Goal: Communication & Community: Answer question/provide support

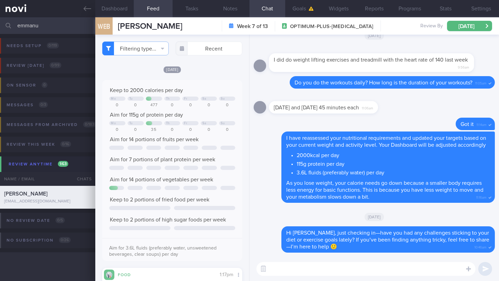
select select "9"
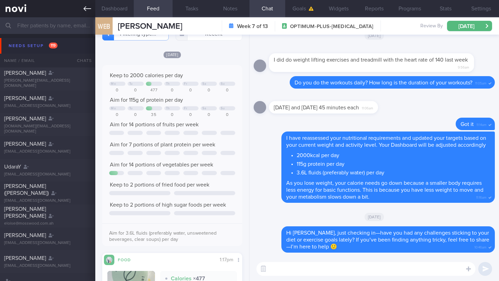
click at [85, 11] on icon at bounding box center [87, 9] width 8 height 8
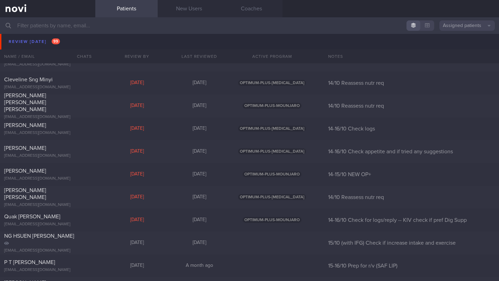
scroll to position [4991, 0]
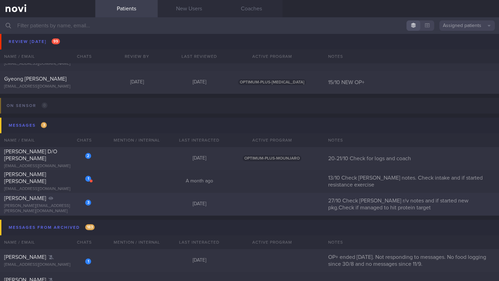
click at [77, 201] on div "3" at bounding box center [83, 200] width 15 height 11
select select "9"
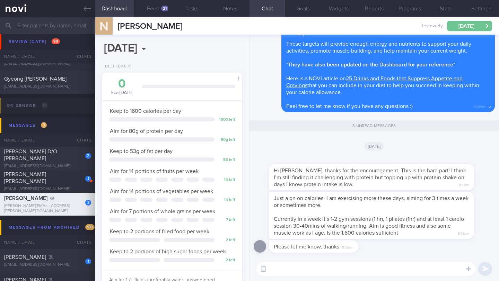
click at [473, 26] on button "[DATE]" at bounding box center [469, 26] width 45 height 10
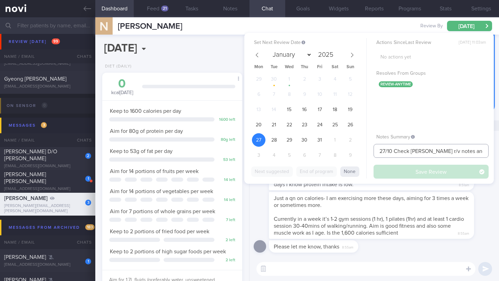
click at [434, 150] on input "27/10 Check [PERSON_NAME] r/v notes and if started new pkg.Check if managed to …" at bounding box center [430, 151] width 115 height 14
click at [484, 12] on button "Settings" at bounding box center [481, 8] width 36 height 17
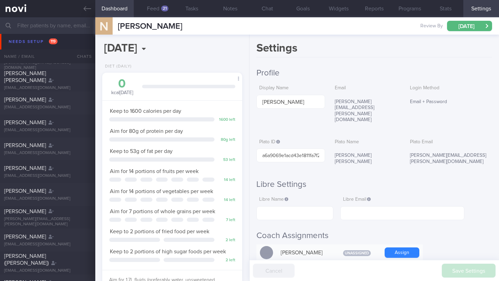
scroll to position [1325, 0]
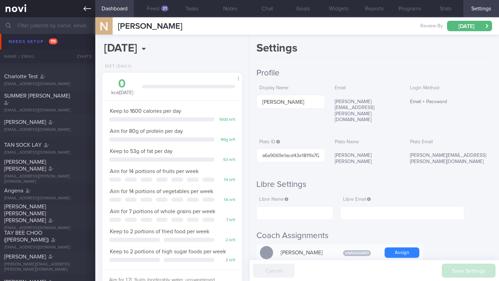
click at [91, 11] on icon at bounding box center [87, 9] width 8 height 8
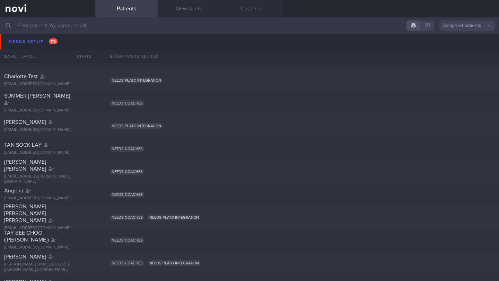
click at [105, 30] on input "text" at bounding box center [249, 25] width 499 height 17
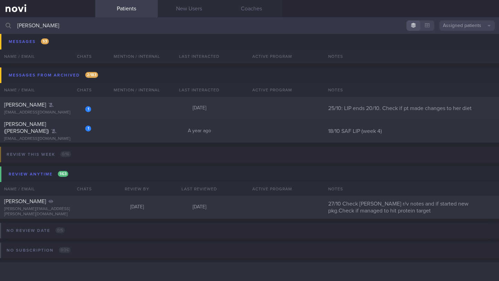
scroll to position [123, 0]
type input "[PERSON_NAME]"
click at [28, 210] on div "[PERSON_NAME][EMAIL_ADDRESS][PERSON_NAME][DOMAIN_NAME]" at bounding box center [47, 212] width 87 height 10
select select "9"
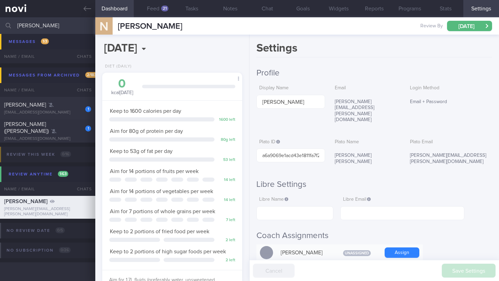
scroll to position [61, 122]
click at [158, 8] on button "Feed 21" at bounding box center [153, 8] width 38 height 17
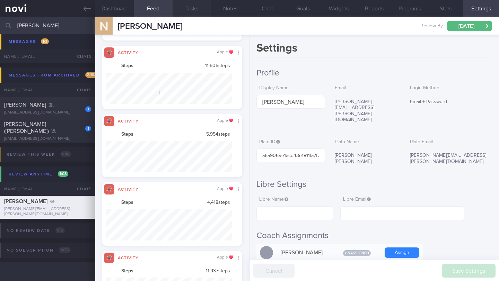
scroll to position [346338, 346244]
click at [264, 11] on button "Chat" at bounding box center [267, 8] width 36 height 17
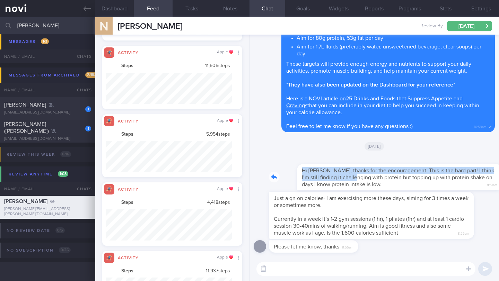
drag, startPoint x: 273, startPoint y: 172, endPoint x: 330, endPoint y: 175, distance: 57.6
click at [330, 175] on div "Hi [PERSON_NAME], thanks for the encouragement. This is the hard part! I think …" at bounding box center [382, 173] width 226 height 35
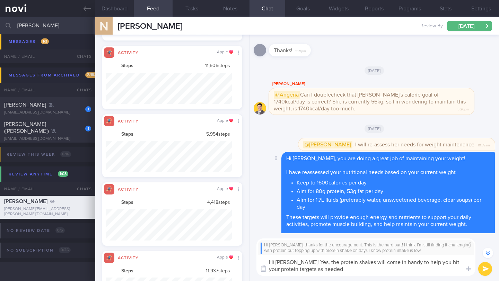
scroll to position [-49, 0]
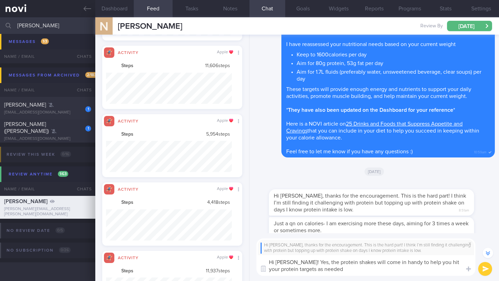
type textarea "Hi [PERSON_NAME]! Yes, the protein shakes will come in handy to help you hit yo…"
click at [123, 9] on button "Dashboard" at bounding box center [114, 8] width 38 height 17
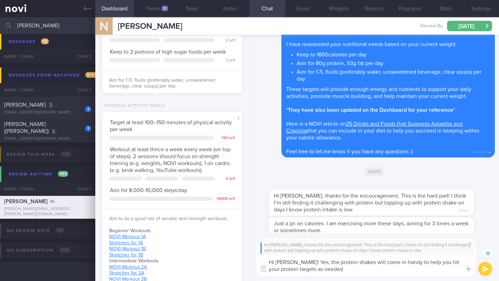
scroll to position [342, 0]
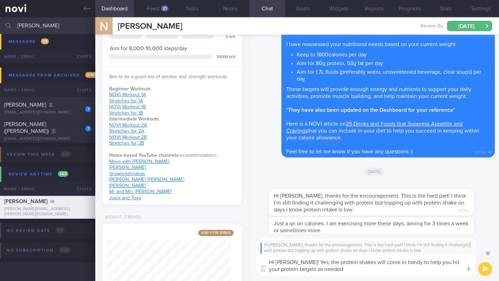
click at [485, 268] on button "submit" at bounding box center [485, 269] width 14 height 14
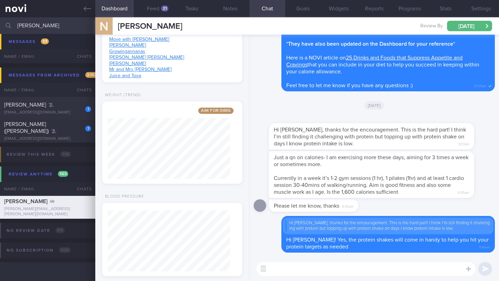
scroll to position [477, 0]
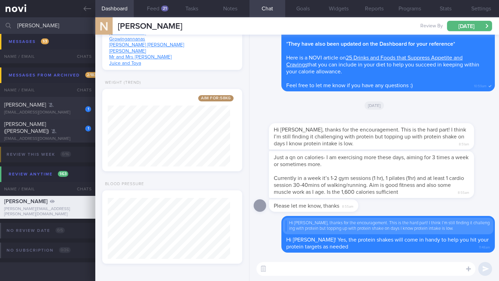
click at [325, 271] on textarea at bounding box center [365, 269] width 219 height 14
click at [270, 269] on textarea "May I know what is your current weight?" at bounding box center [365, 269] width 219 height 14
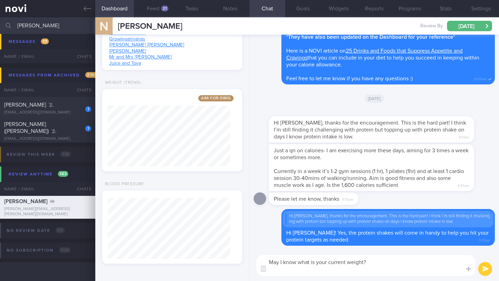
scroll to position [0, 0]
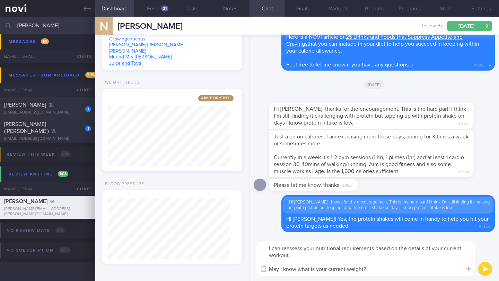
type textarea "I can reassess your nutritional requirements based on the details of your curre…"
click at [493, 272] on div "I can reassess your nutritional requirements based on the details of your curre…" at bounding box center [373, 258] width 249 height 45
click at [489, 273] on button "submit" at bounding box center [485, 269] width 14 height 14
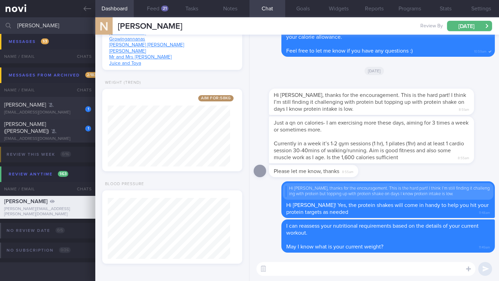
scroll to position [58, 0]
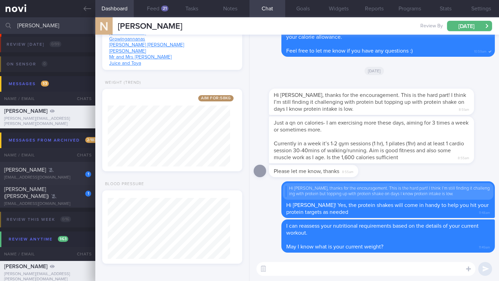
click at [72, 27] on input "[PERSON_NAME]" at bounding box center [249, 25] width 499 height 17
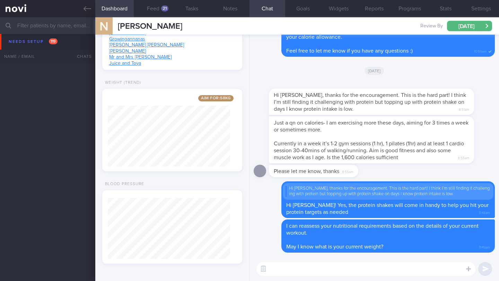
scroll to position [2390, 0]
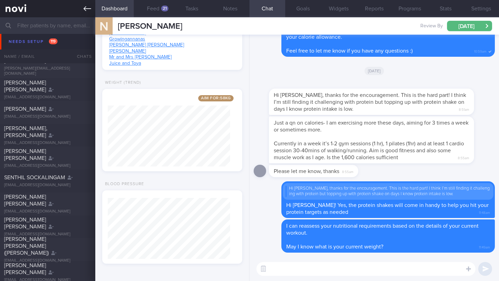
click at [84, 14] on link at bounding box center [47, 8] width 95 height 17
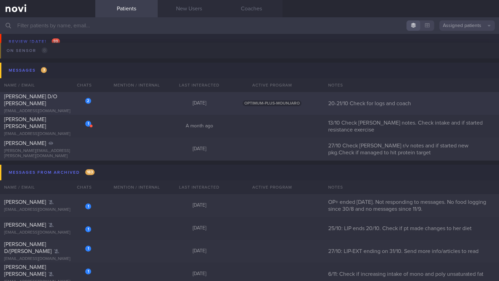
scroll to position [5040, 0]
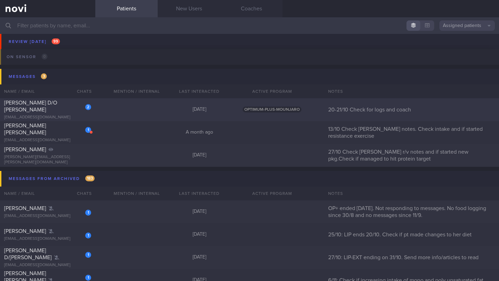
click at [67, 112] on div "[PERSON_NAME] D/O [PERSON_NAME]" at bounding box center [46, 106] width 85 height 14
select select "9"
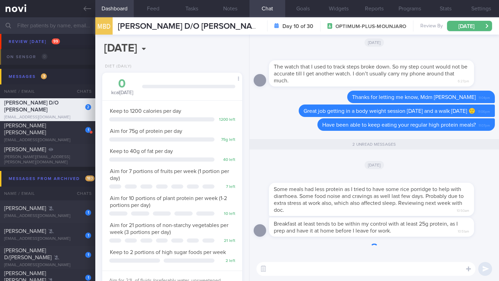
scroll to position [71, 122]
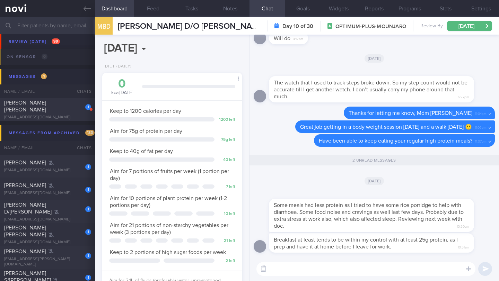
paste textarea "To avoid [MEDICAL_DATA], allow yourself to indulge occasionally, but don’t over…"
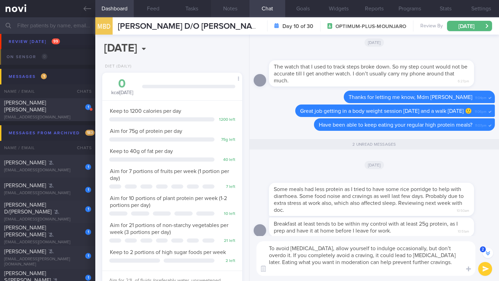
click at [230, 13] on button "Notes" at bounding box center [230, 8] width 38 height 17
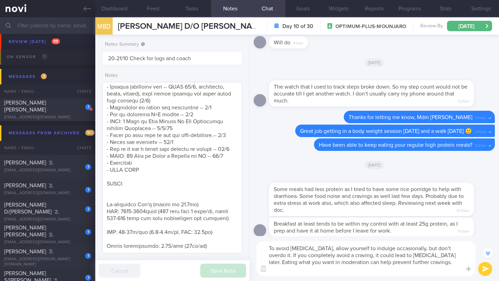
scroll to position [709, 0]
drag, startPoint x: 417, startPoint y: 264, endPoint x: 264, endPoint y: 247, distance: 154.0
click at [264, 247] on textarea "To avoid [MEDICAL_DATA], allow yourself to indulge occasionally, but don’t over…" at bounding box center [365, 258] width 219 height 35
paste textarea "Loremips dol sitame con adip elitse do e temp in utl etdol. Ma aliq enim ad min…"
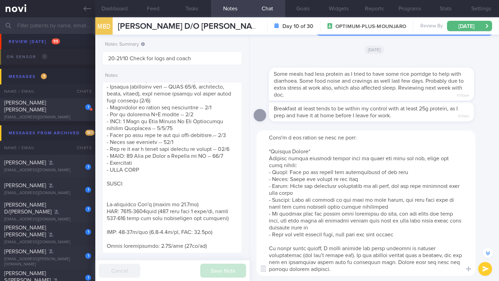
scroll to position [0, 0]
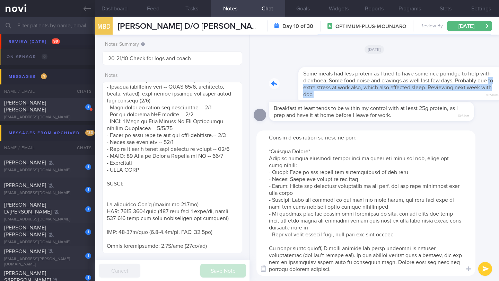
drag, startPoint x: 272, startPoint y: 89, endPoint x: 375, endPoint y: 96, distance: 103.1
click at [375, 96] on div "Some meals had less protein as I tried to have some rice porridge to help with …" at bounding box center [382, 80] width 226 height 42
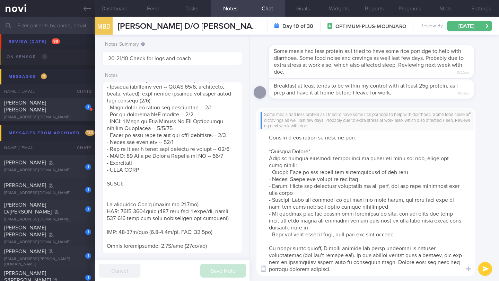
scroll to position [69, 0]
click at [290, 230] on textarea at bounding box center [365, 203] width 219 height 145
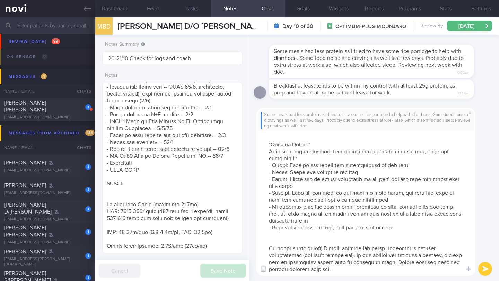
scroll to position [76, 0]
paste textarea "*Indulge Occasionally*"
click at [328, 273] on textarea at bounding box center [365, 203] width 219 height 145
paste textarea "*Portion Control* - Buy single servings or portion out the dessert/snack into p…"
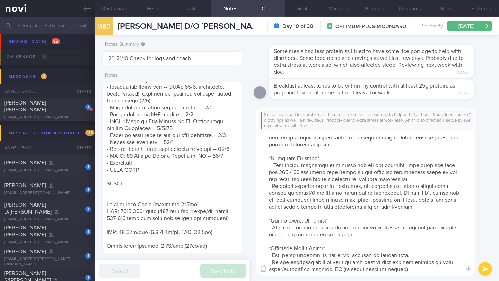
scroll to position [200, 0]
paste textarea "*Get Sufficient Sleep* - Not getting enough sleep may be linked to a higher ris…"
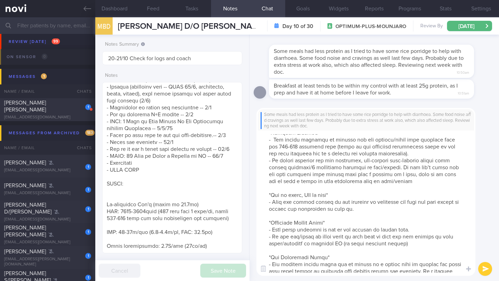
scroll to position [236, 0]
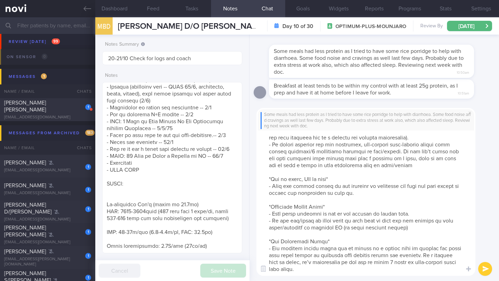
drag, startPoint x: 293, startPoint y: 249, endPoint x: 284, endPoint y: 248, distance: 9.4
click at [284, 248] on textarea at bounding box center [365, 203] width 219 height 145
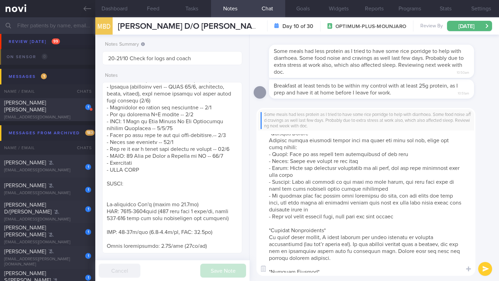
scroll to position [0, 0]
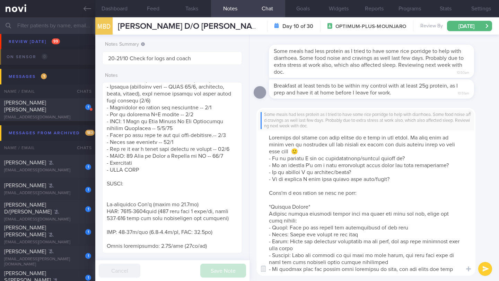
click at [270, 138] on textarea at bounding box center [365, 203] width 219 height 145
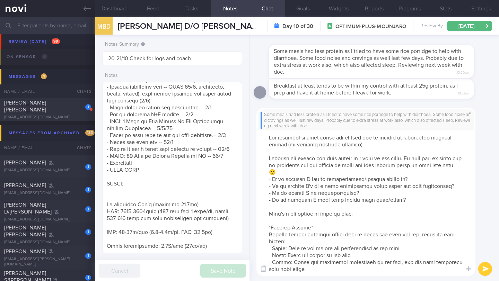
click at [270, 139] on textarea at bounding box center [365, 203] width 219 height 145
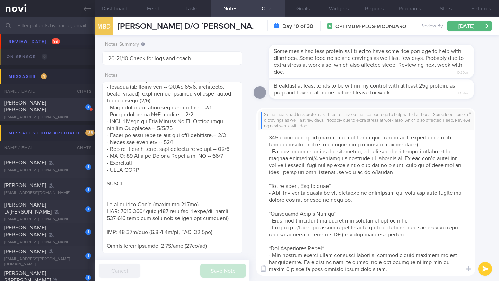
scroll to position [270, 0]
drag, startPoint x: 362, startPoint y: 264, endPoint x: 272, endPoint y: 247, distance: 91.3
click at [272, 247] on textarea at bounding box center [365, 203] width 219 height 145
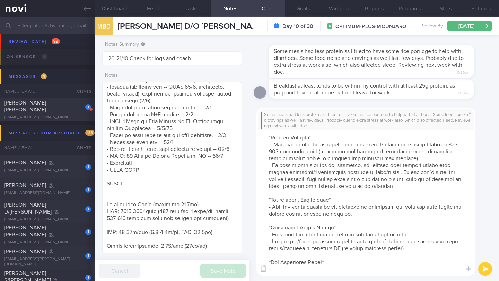
scroll to position [249, 0]
drag, startPoint x: 274, startPoint y: 263, endPoint x: 267, endPoint y: 253, distance: 11.4
click at [267, 253] on textarea at bounding box center [365, 203] width 219 height 145
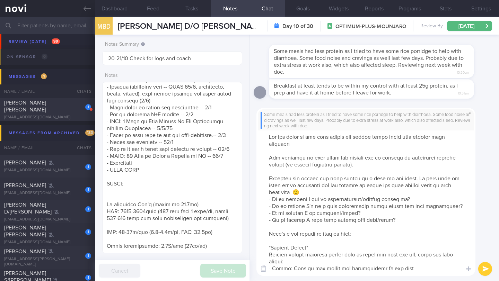
scroll to position [0, 0]
click at [303, 141] on textarea at bounding box center [365, 203] width 219 height 145
paste textarea "Not getting enough sleep may alter levels of hormones that control hunger and a…"
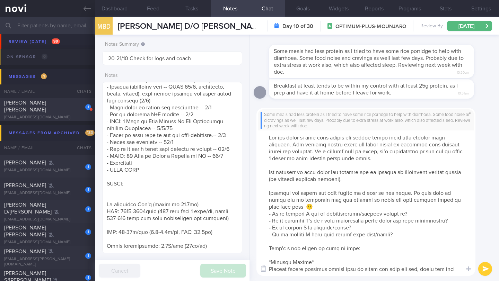
click at [374, 173] on textarea at bounding box center [365, 203] width 219 height 145
drag, startPoint x: 376, startPoint y: 232, endPoint x: 267, endPoint y: 215, distance: 110.9
click at [267, 215] on textarea at bounding box center [365, 203] width 219 height 145
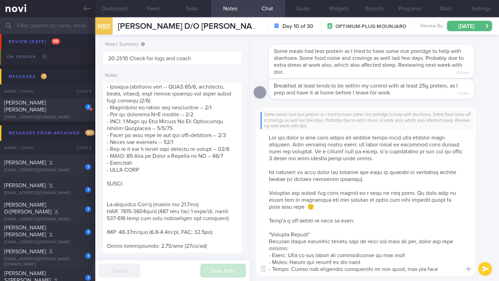
scroll to position [41, 0]
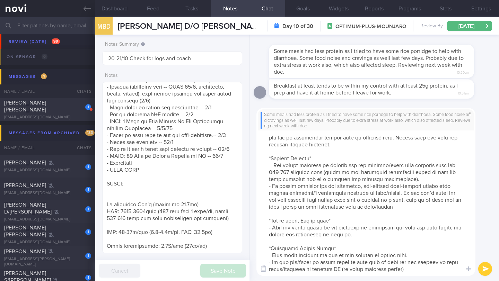
type textarea "Lor ips dolor si ame cons adipis eli seddoe tempo incid utla etdolor magn aliqu…"
click at [485, 267] on button "submit" at bounding box center [485, 269] width 14 height 14
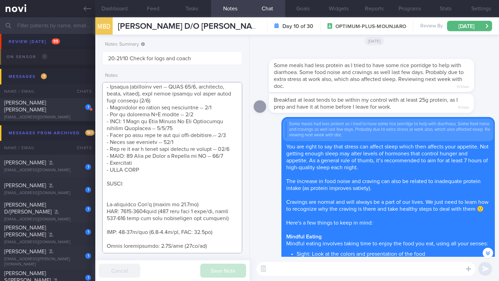
click at [228, 158] on textarea at bounding box center [172, 167] width 140 height 171
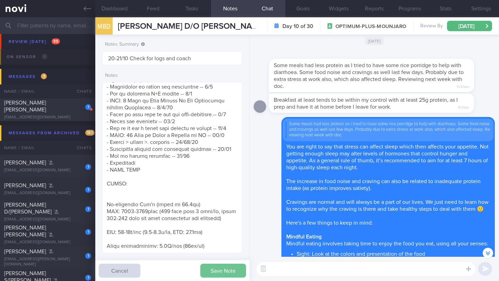
click at [212, 270] on button "Save Note" at bounding box center [223, 271] width 46 height 14
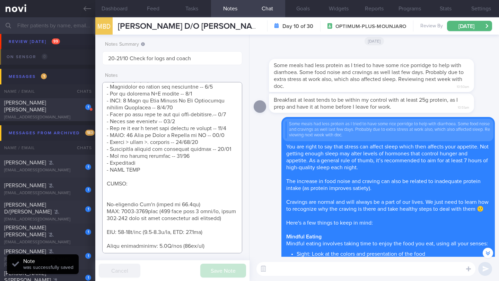
click at [149, 194] on textarea at bounding box center [172, 167] width 140 height 171
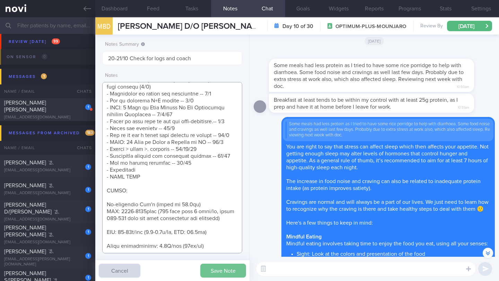
type textarea "Loremi: (85/90/66) Dol sitam cons A elit se doeiu tempo incid utla. Et do magn …"
click at [218, 271] on button "Save Note" at bounding box center [223, 271] width 46 height 14
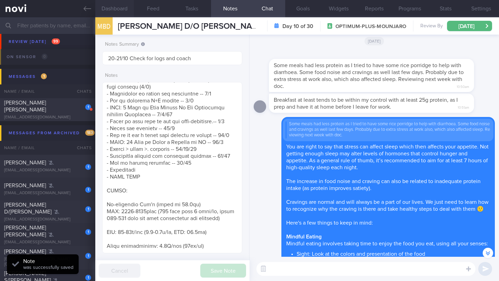
click at [124, 9] on button "Dashboard" at bounding box center [114, 8] width 38 height 17
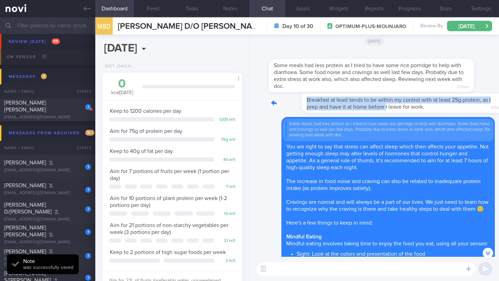
drag, startPoint x: 272, startPoint y: 88, endPoint x: 353, endPoint y: 94, distance: 81.6
click at [353, 94] on div "Breakfast at least tends to be within my control with at least 25g protein, as …" at bounding box center [382, 103] width 226 height 19
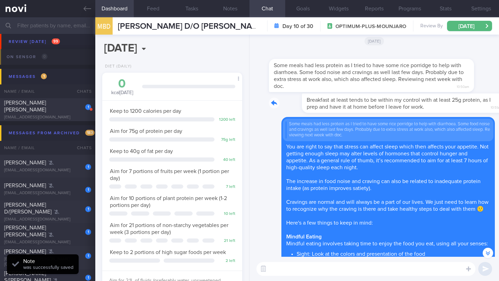
scroll to position [-271, 0]
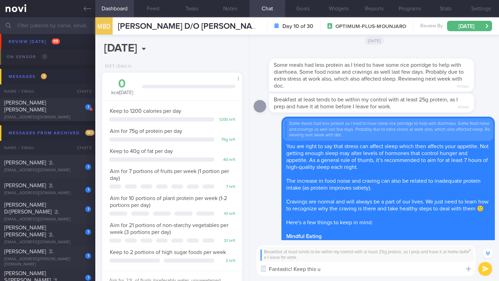
type textarea "Fantastic! Keep this up"
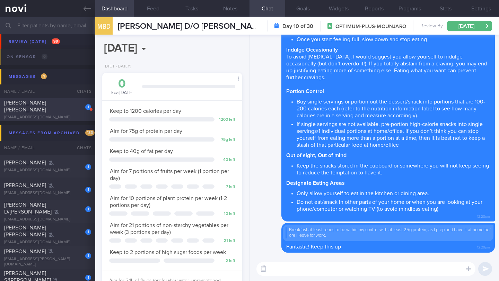
click at [67, 111] on div "[PERSON_NAME] [PERSON_NAME]" at bounding box center [46, 106] width 85 height 14
type input "13/10 Check [PERSON_NAME] notes. Check intake and if started resistance exercise"
type textarea "HATES: Hard-boiled eggs SUPPORT NEEDED: Suggestions of what a healthy meal woul…"
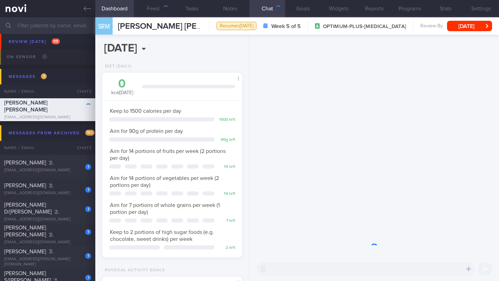
scroll to position [61, 122]
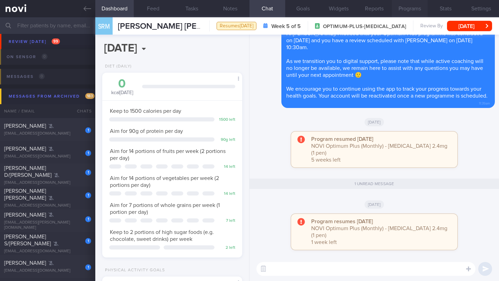
click at [417, 13] on button "Programs" at bounding box center [410, 8] width 36 height 17
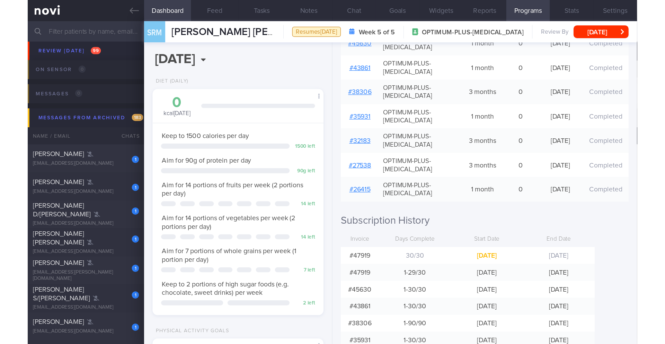
scroll to position [208, 0]
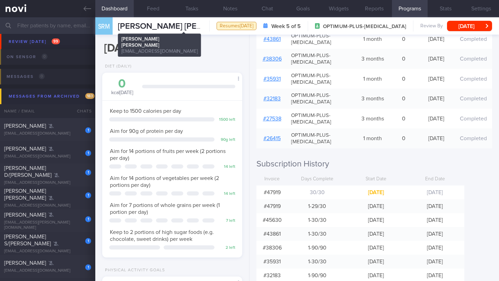
click at [186, 28] on span "[PERSON_NAME] [PERSON_NAME]" at bounding box center [183, 26] width 131 height 8
copy div "[PERSON_NAME] [PERSON_NAME] Sona [PERSON_NAME] [PERSON_NAME] [EMAIL_ADDRESS][DO…"
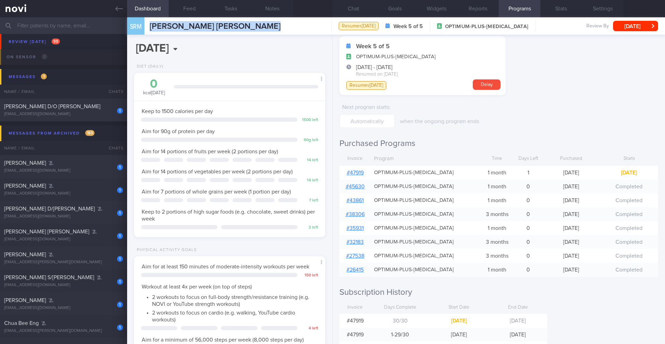
scroll to position [83, 0]
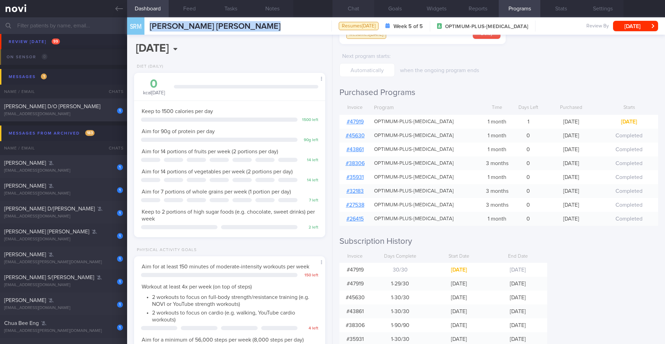
click at [356, 10] on button "Chat" at bounding box center [354, 8] width 42 height 17
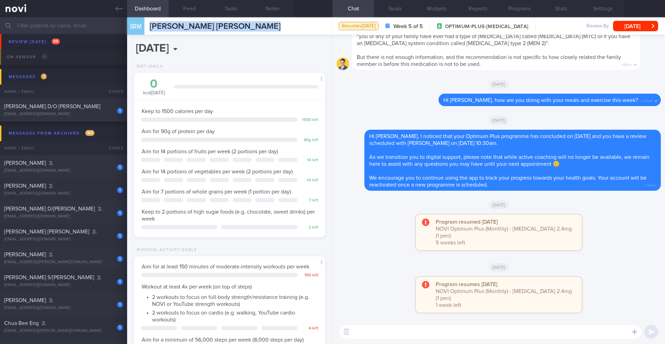
scroll to position [-1, 0]
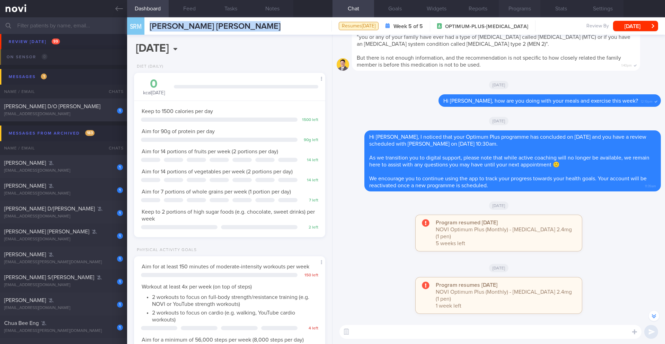
click at [498, 12] on button "Programs" at bounding box center [520, 8] width 42 height 17
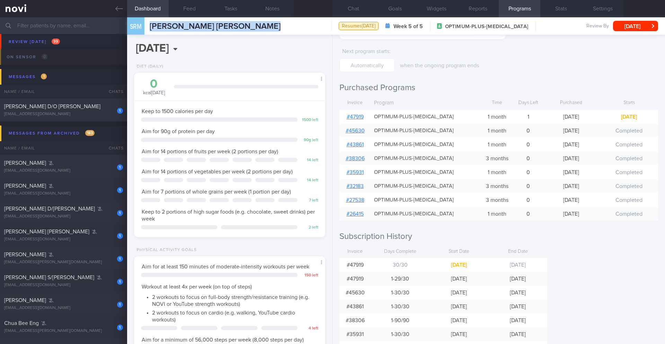
scroll to position [144, 0]
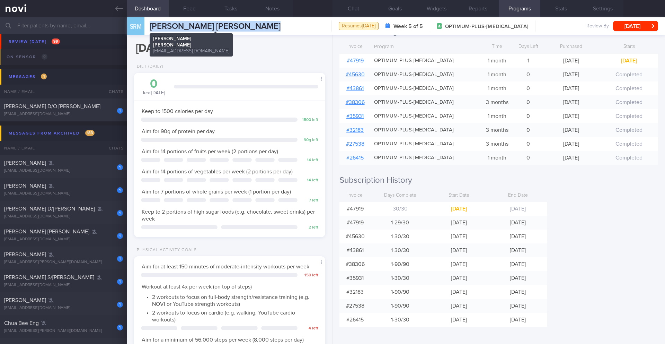
click at [194, 27] on span "[PERSON_NAME] [PERSON_NAME]" at bounding box center [215, 26] width 131 height 8
click at [349, 9] on button "Chat" at bounding box center [354, 8] width 42 height 17
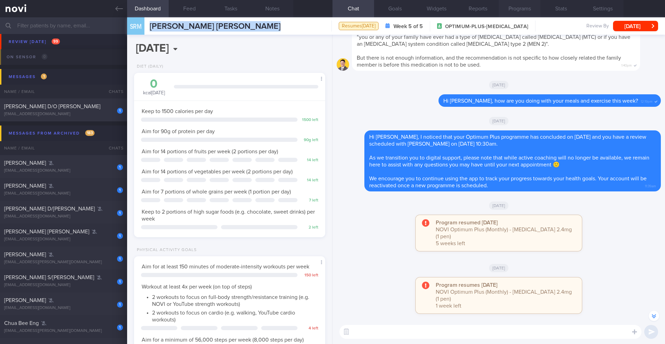
click at [498, 12] on button "Programs" at bounding box center [520, 8] width 42 height 17
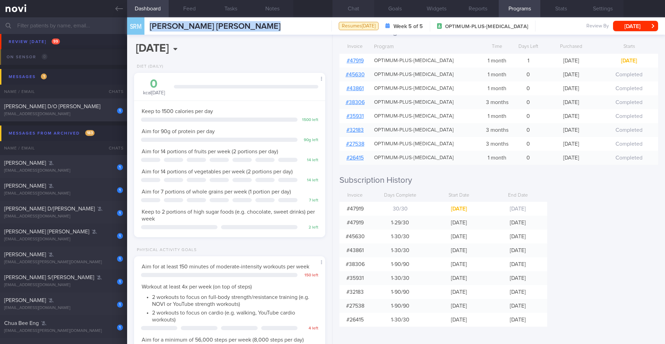
click at [356, 13] on button "Chat" at bounding box center [354, 8] width 42 height 17
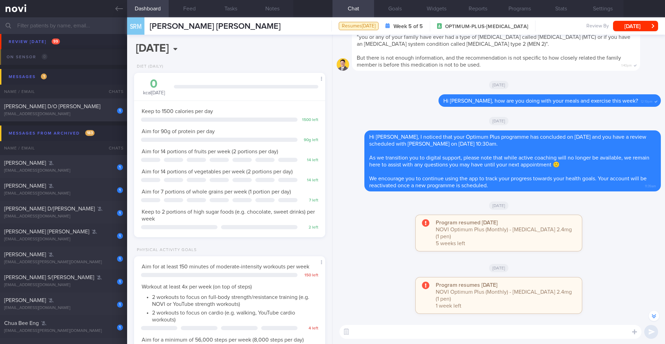
click at [209, 136] on div "Keep to 1500 calories per day 1500 left Aim for 90g of protein per day 90 g lef…" at bounding box center [229, 165] width 191 height 130
click at [73, 114] on div "1 [PERSON_NAME] D/O [PERSON_NAME] [EMAIL_ADDRESS][DOMAIN_NAME]" at bounding box center [63, 110] width 127 height 14
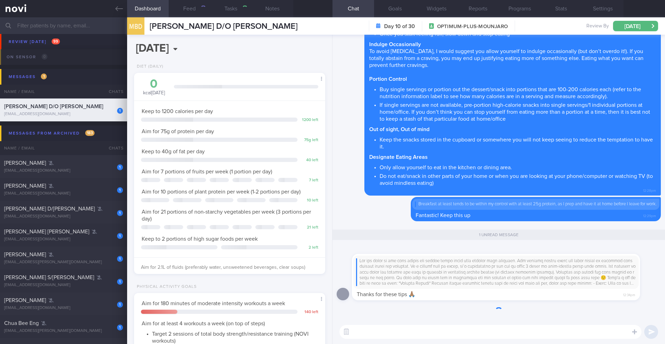
type input "20-21/10 Check for logs and coach"
type textarea "Loremi: (85/90/66) Dol sitam cons A elit se doeiu tempo incid utla. Et do magn …"
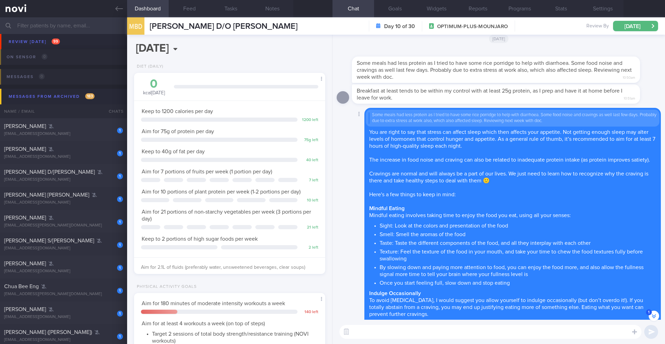
scroll to position [-421, 0]
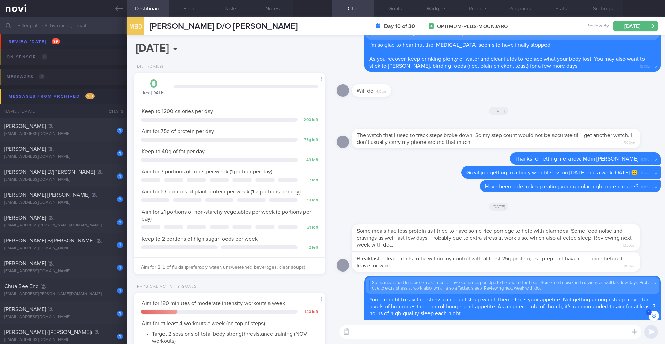
click at [413, 281] on textarea at bounding box center [490, 332] width 302 height 14
type textarea "No problem, Mdm Beevi"
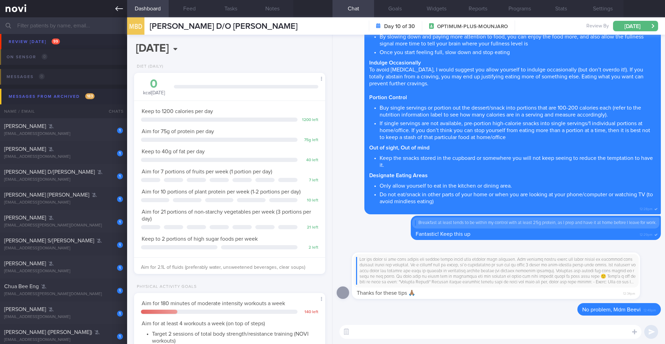
click at [118, 7] on icon at bounding box center [119, 9] width 8 height 8
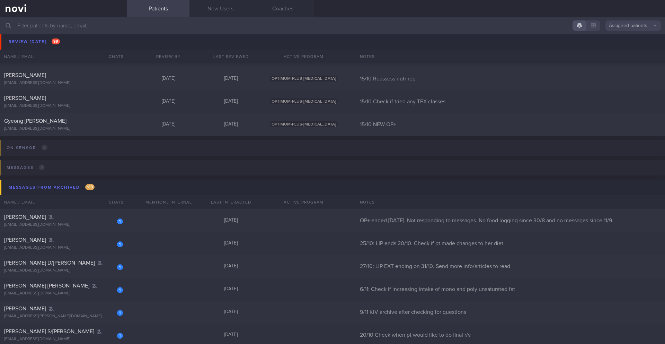
scroll to position [4950, 0]
click at [111, 30] on input "text" at bounding box center [332, 25] width 665 height 17
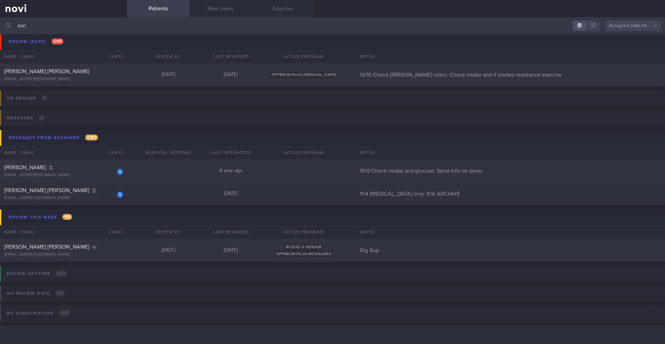
scroll to position [198, 0]
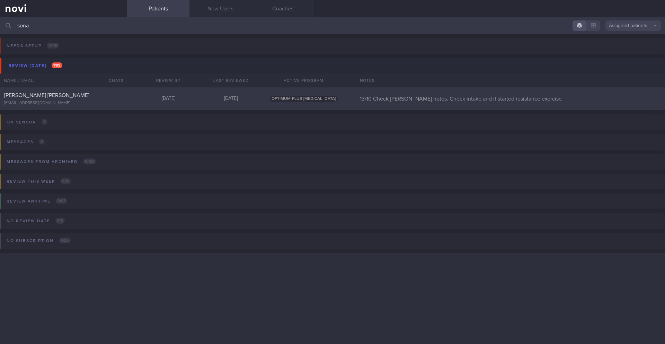
type input "sona"
click at [182, 101] on div "[DATE]" at bounding box center [169, 99] width 62 height 6
select select "9"
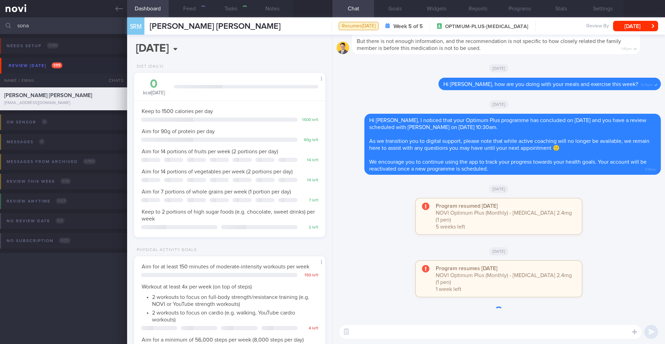
scroll to position [87, 174]
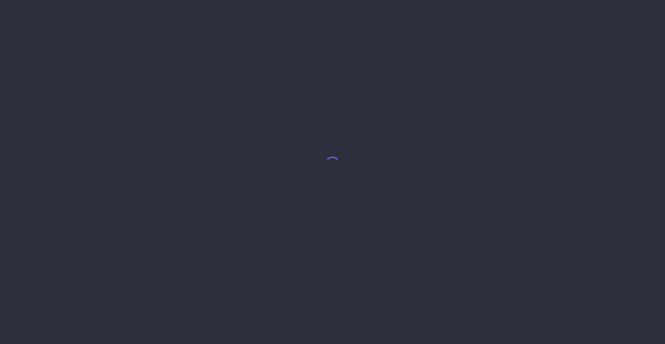
select select "9"
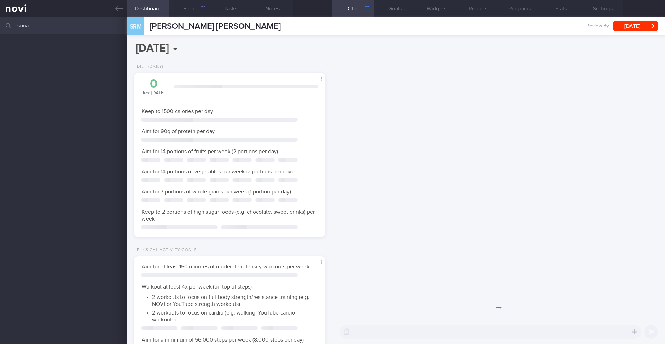
scroll to position [87, 174]
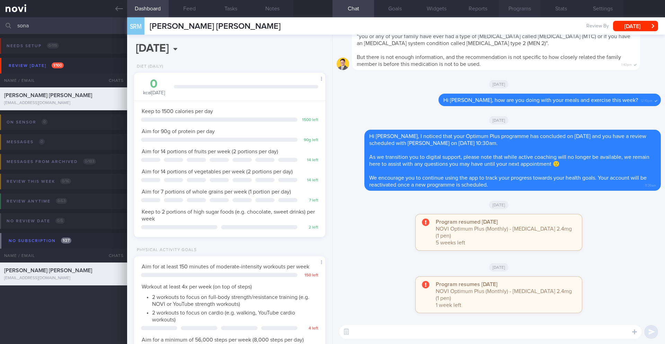
click at [524, 6] on button "Programs" at bounding box center [520, 8] width 42 height 17
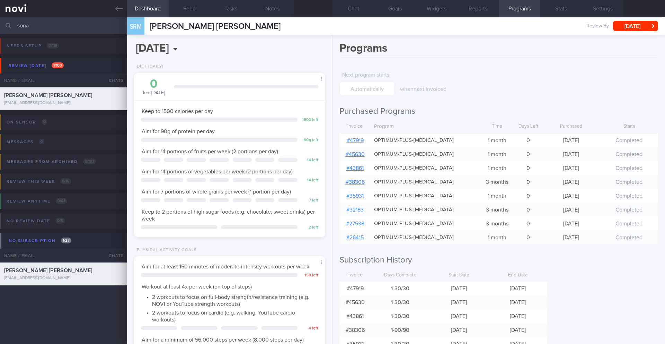
click at [88, 30] on input "sona" at bounding box center [332, 25] width 665 height 17
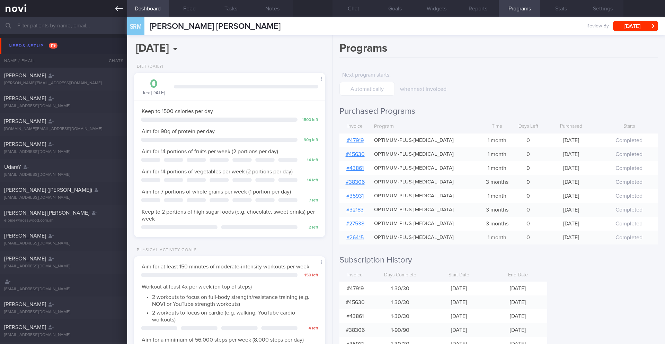
click at [116, 9] on icon at bounding box center [119, 8] width 8 height 5
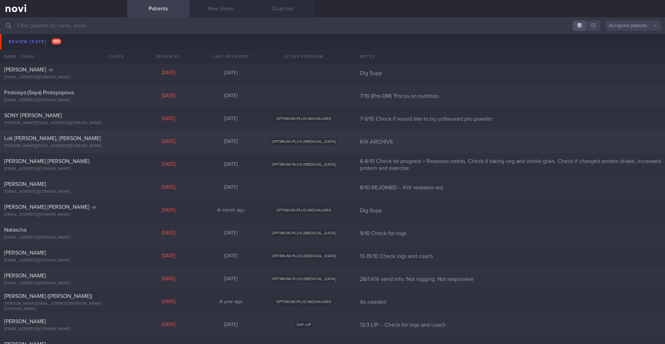
scroll to position [3903, 0]
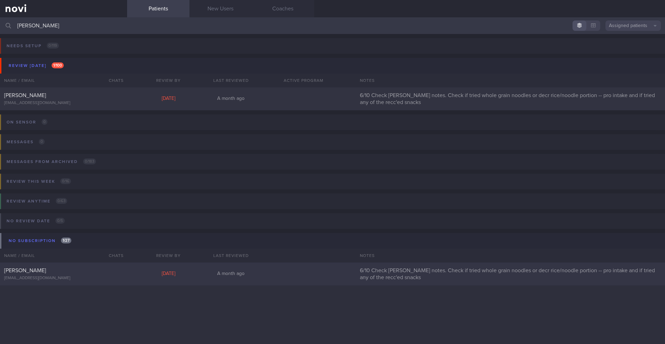
type input "[PERSON_NAME]"
click at [132, 280] on div "Aloysius Hoh aloyit28@gmail.com Mon, 6 Oct A month ago 6/10 Check Todd's notes.…" at bounding box center [332, 273] width 665 height 23
select select "9"
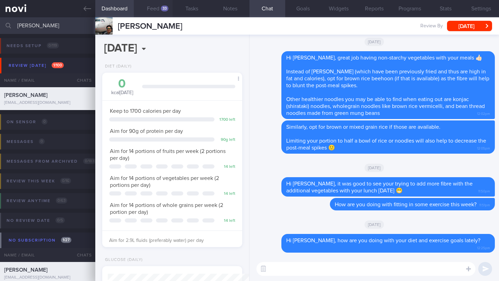
scroll to position [71, 122]
click at [357, 269] on textarea at bounding box center [365, 269] width 219 height 14
paste textarea "Hi _____, I hope this message finds you well. I noticed that your Optimum Plus …"
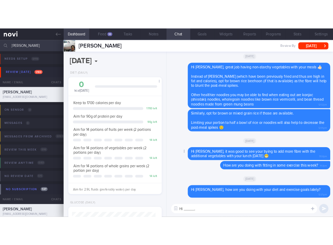
scroll to position [0, 0]
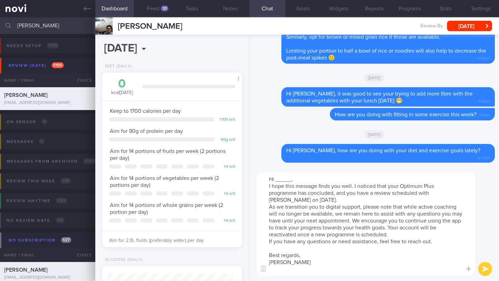
drag, startPoint x: 291, startPoint y: 180, endPoint x: 279, endPoint y: 179, distance: 12.6
click at [274, 180] on textarea "Hi _____, I hope this message finds you well. I noticed that your Optimum Plus …" at bounding box center [365, 224] width 219 height 104
click at [348, 175] on textarea "Hi Aloysius, I hope this message finds you well. I noticed that your Optimum Pl…" at bounding box center [365, 224] width 219 height 104
click at [347, 180] on textarea "Hi Aloysius, I hope this message finds you well. I noticed that your Optimum Pl…" at bounding box center [365, 224] width 219 height 104
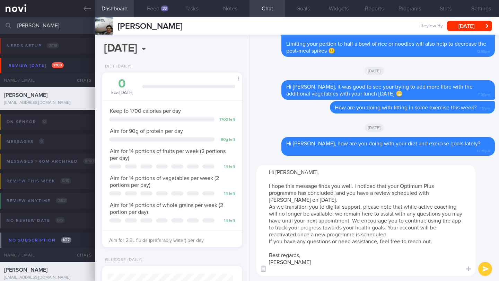
click at [341, 201] on textarea "Hi Aloysius, I hope this message finds you well. I noticed that your Optimum Pl…" at bounding box center [365, 220] width 219 height 111
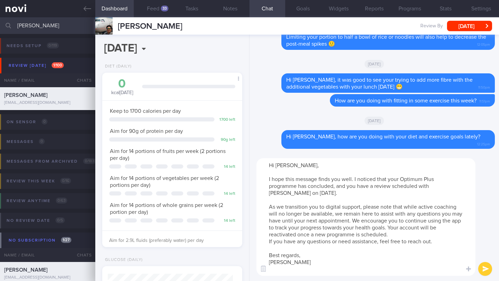
click at [438, 234] on textarea "Hi Aloysius, I hope this message finds you well. I noticed that your Optimum Pl…" at bounding box center [365, 217] width 219 height 118
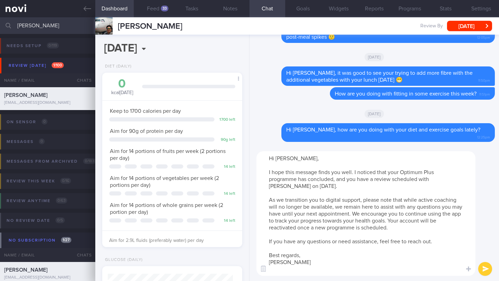
drag, startPoint x: 448, startPoint y: 181, endPoint x: 438, endPoint y: 181, distance: 10.4
click at [438, 181] on textarea "Hi Aloysius, I hope this message finds you well. I noticed that your Optimum Pl…" at bounding box center [365, 213] width 219 height 125
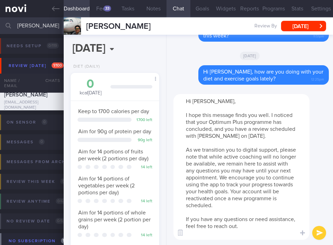
scroll to position [346324, 346298]
drag, startPoint x: 259, startPoint y: 138, endPoint x: 258, endPoint y: 128, distance: 10.1
click at [259, 138] on textarea "Hi Aloysius, I hope this message finds you well. I noticed that your Optimum Pl…" at bounding box center [242, 166] width 136 height 145
drag, startPoint x: 264, startPoint y: 136, endPoint x: 288, endPoint y: 136, distance: 24.2
click at [288, 136] on textarea "Hi Aloysius, I hope this message finds you well. I noticed that your Optimum Pl…" at bounding box center [242, 166] width 136 height 145
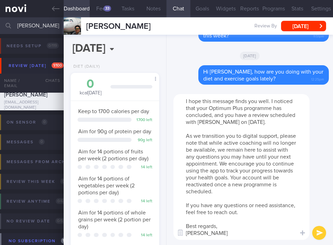
scroll to position [21, 0]
type textarea "Hi Aloysius, I hope this message finds you well. I noticed that your Optimum Pl…"
click at [326, 232] on button "submit" at bounding box center [319, 232] width 14 height 14
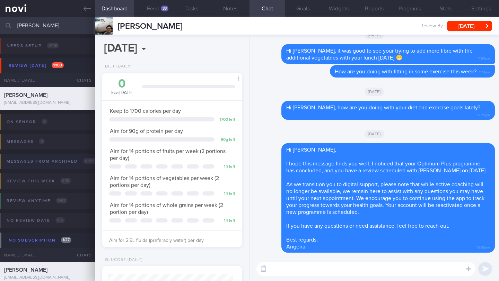
scroll to position [71, 122]
click at [457, 25] on button "[DATE]" at bounding box center [469, 26] width 45 height 10
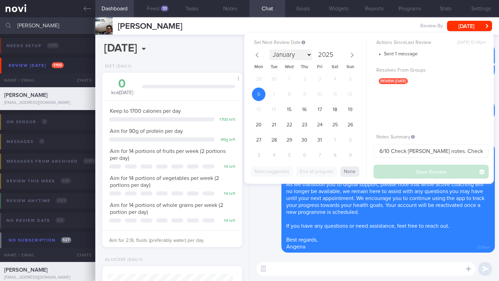
click at [310, 56] on select "January February March April May June July August September October November De…" at bounding box center [290, 55] width 42 height 11
select select "11"
click at [261, 81] on span "1" at bounding box center [259, 79] width 14 height 14
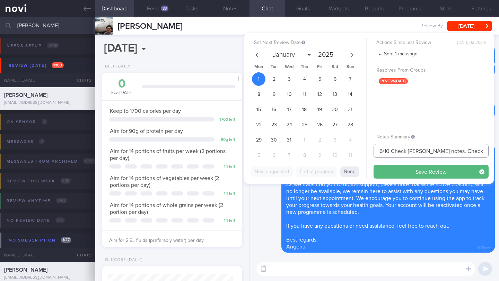
drag, startPoint x: 388, startPoint y: 152, endPoint x: 372, endPoint y: 150, distance: 16.8
click at [372, 150] on div "Set Next Review Date 1 Dec 2025 January February March April May June July Augu…" at bounding box center [368, 108] width 249 height 151
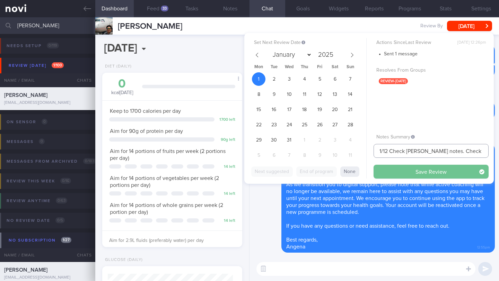
type input "1/12 Check Todd's notes. Check if tried whole grain noodles or decr rice/noodle…"
click at [420, 171] on button "Save Review" at bounding box center [430, 172] width 115 height 14
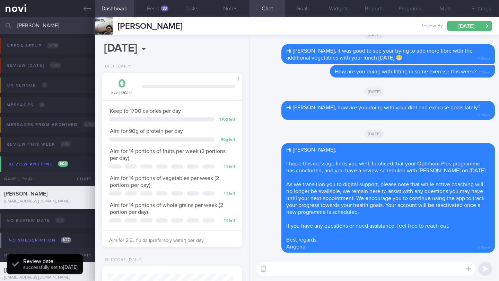
scroll to position [62, 125]
click at [29, 24] on input "[PERSON_NAME]" at bounding box center [249, 25] width 499 height 17
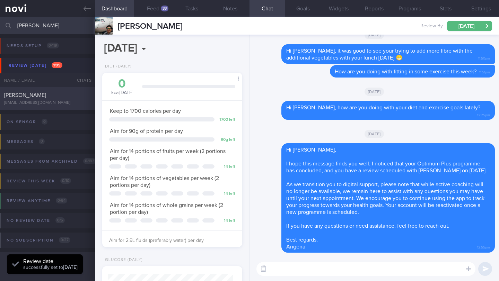
type input "Ho Shuyuan"
click at [48, 98] on div "[PERSON_NAME]" at bounding box center [46, 95] width 85 height 7
type input "6-7/10 Check for logs and coach"
select select "9"
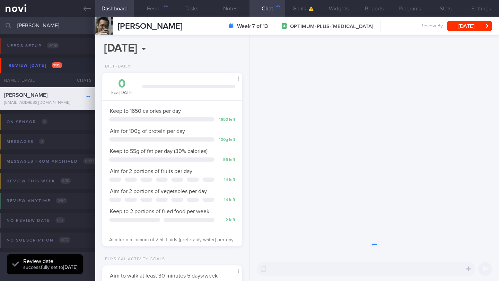
scroll to position [71, 122]
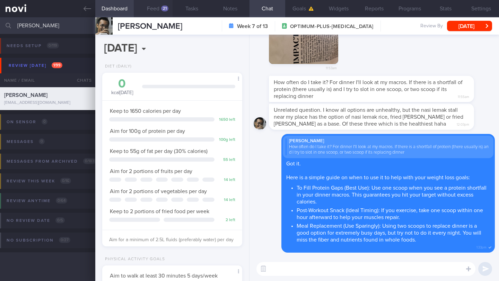
click at [159, 11] on button "Feed 21" at bounding box center [153, 8] width 38 height 17
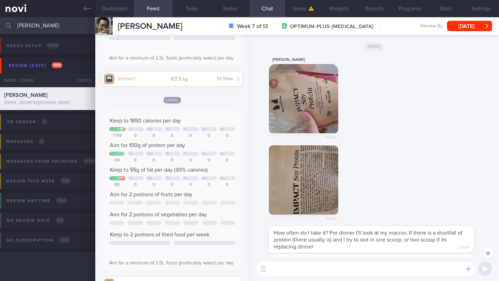
scroll to position [-233, 0]
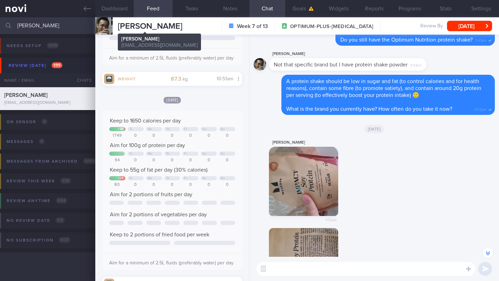
click at [166, 23] on span "[PERSON_NAME]" at bounding box center [150, 26] width 64 height 8
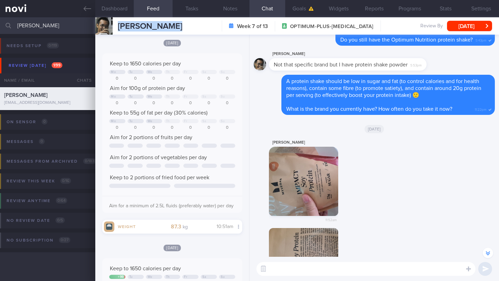
scroll to position [0, 0]
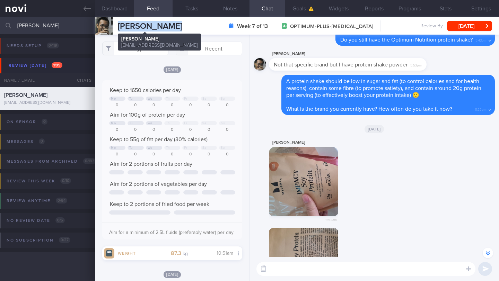
copy div "HO SHUYUAN HO SHUYUAN hsyuan2003@gmail.com"
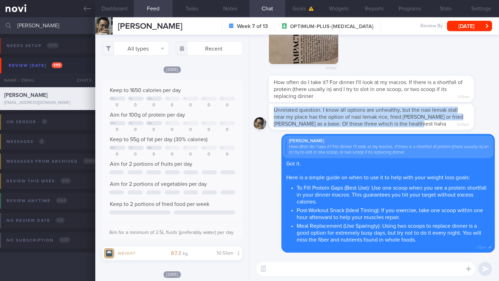
drag, startPoint x: 273, startPoint y: 112, endPoint x: 415, endPoint y: 129, distance: 142.3
click at [415, 129] on div "Unrelated question. I know all options are unhealthy, but the nasi lemak stall …" at bounding box center [371, 117] width 205 height 26
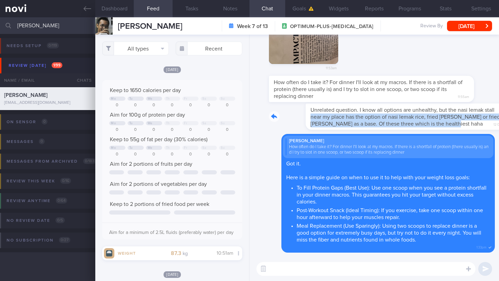
drag, startPoint x: 282, startPoint y: 117, endPoint x: 466, endPoint y: 124, distance: 183.7
click at [466, 124] on div "Unrelated question. I know all options are unhealthy, but the nasi lemak stall …" at bounding box center [382, 117] width 226 height 26
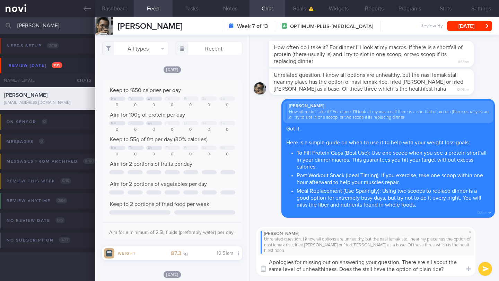
click at [337, 269] on textarea "Apologies for missing out on answering your question. There are all about the s…" at bounding box center [365, 265] width 219 height 21
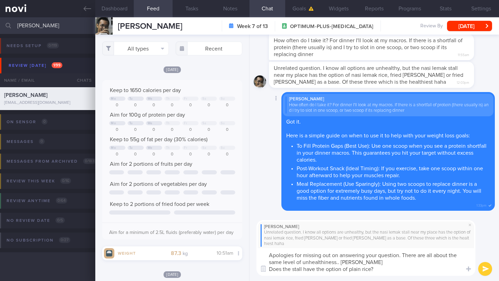
type textarea "Apologies for missing out on answering your question. There are all about the s…"
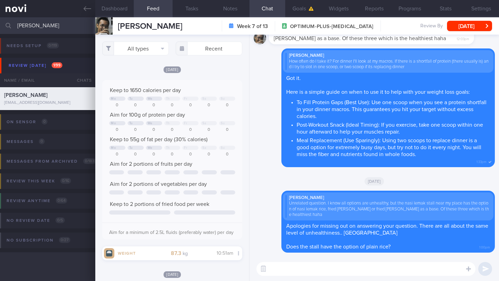
click at [340, 274] on textarea at bounding box center [365, 269] width 219 height 14
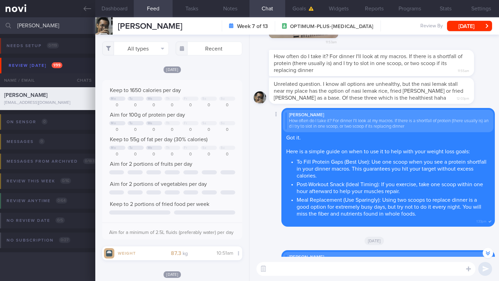
scroll to position [-121, 0]
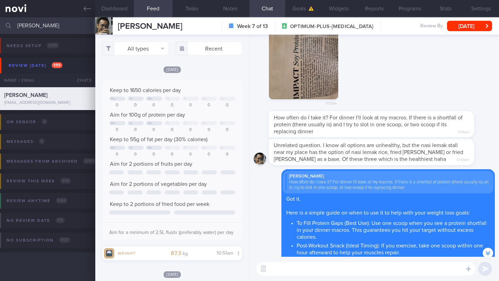
click at [302, 271] on textarea at bounding box center [365, 269] width 219 height 14
type textarea "How are you doing with your protein intake and workouts recently?"
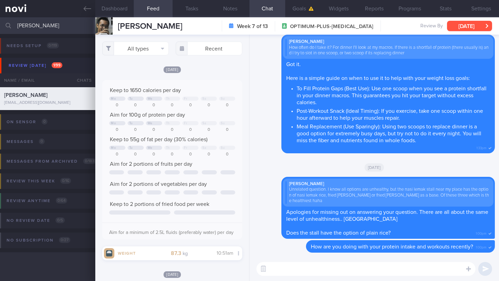
click at [473, 24] on button "[DATE]" at bounding box center [469, 26] width 45 height 10
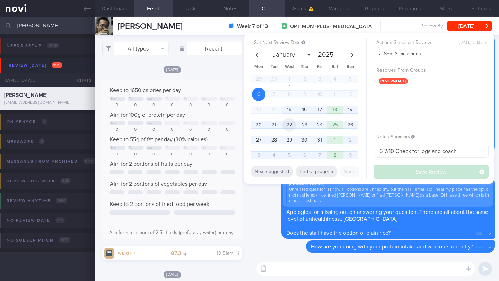
click at [287, 127] on span "22" at bounding box center [289, 125] width 14 height 14
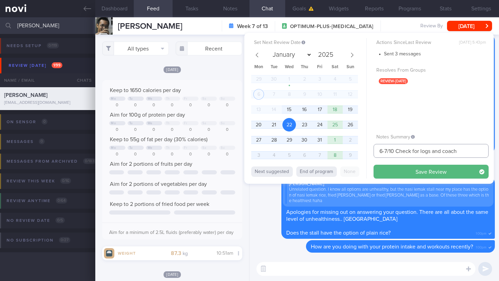
drag, startPoint x: 387, startPoint y: 151, endPoint x: 362, endPoint y: 150, distance: 24.6
click at [362, 150] on div "Set Next Review Date 22 Oct 2025 January February March April May June July Aug…" at bounding box center [368, 108] width 249 height 151
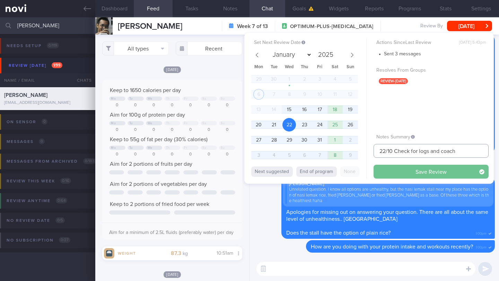
type input "22/10 Check for logs and coach"
click at [386, 168] on button "Save Review" at bounding box center [430, 172] width 115 height 14
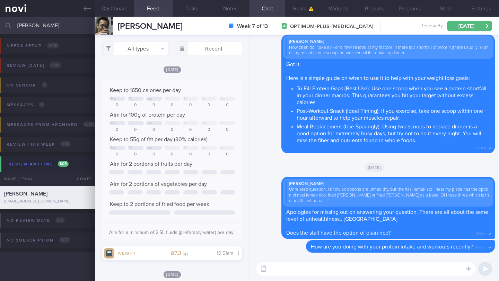
click at [43, 30] on input "Ho Shuyuan" at bounding box center [249, 25] width 499 height 17
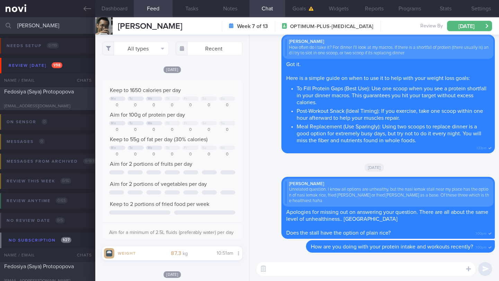
type input "Fedosiya Protopopova"
click at [65, 101] on div "Fedosiya (Saya) Protopopova" at bounding box center [46, 95] width 85 height 14
type input "7/10 (Pre-DM) *Focus on nutrition."
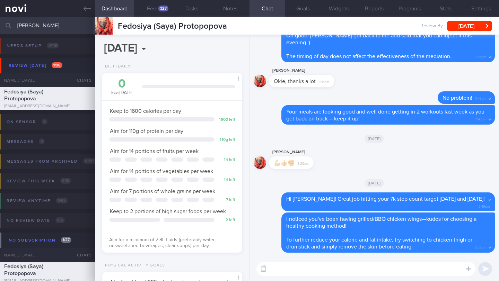
scroll to position [74, 127]
